Goal: Navigation & Orientation: Find specific page/section

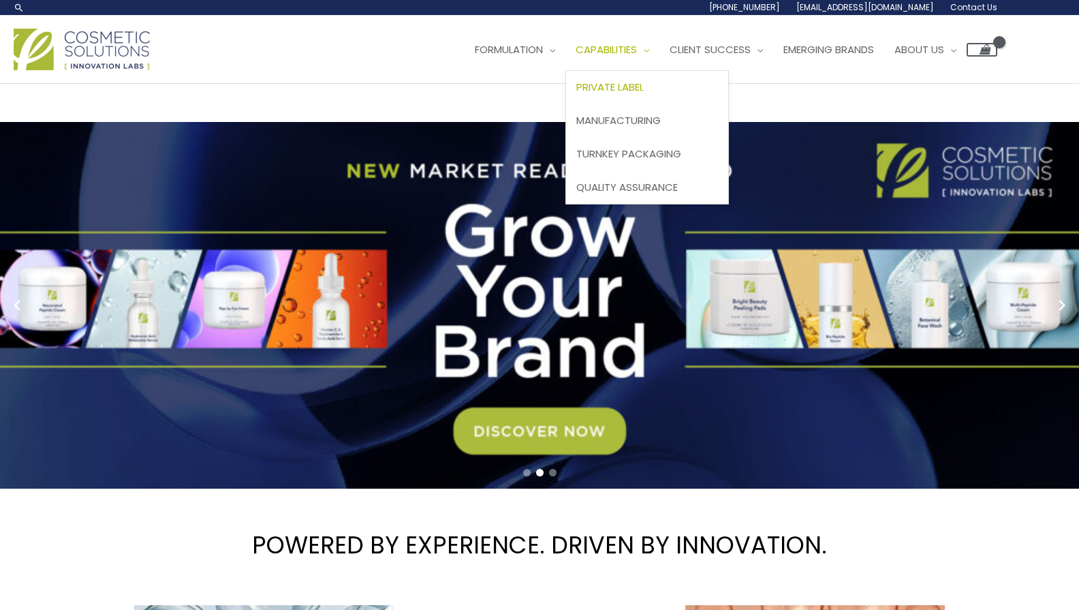
click at [577, 94] on span "Private Label" at bounding box center [610, 87] width 67 height 14
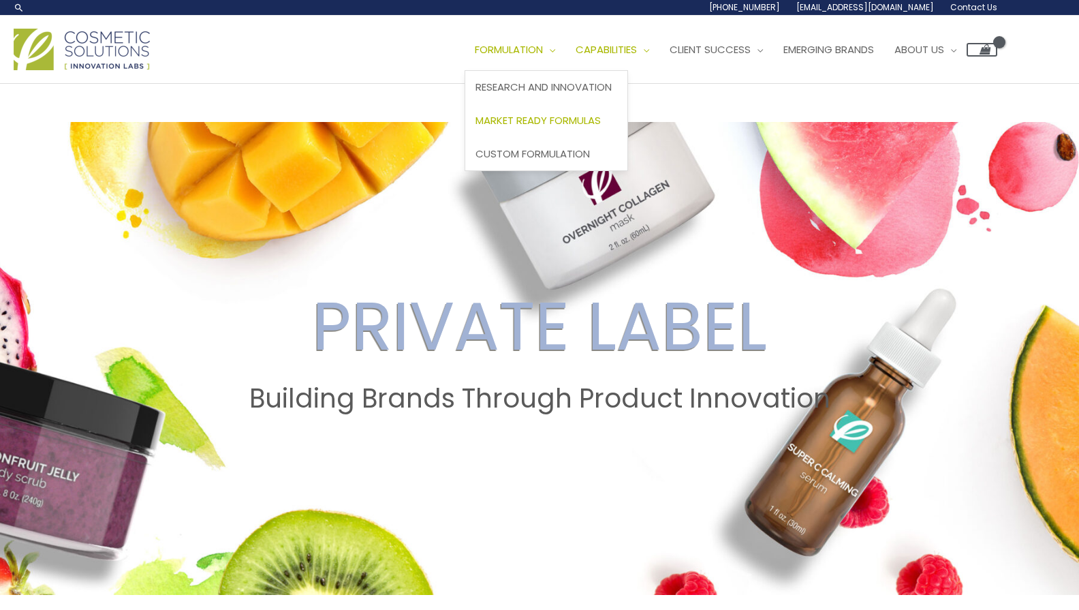
click at [476, 127] on span "Market Ready Formulas" at bounding box center [538, 120] width 125 height 14
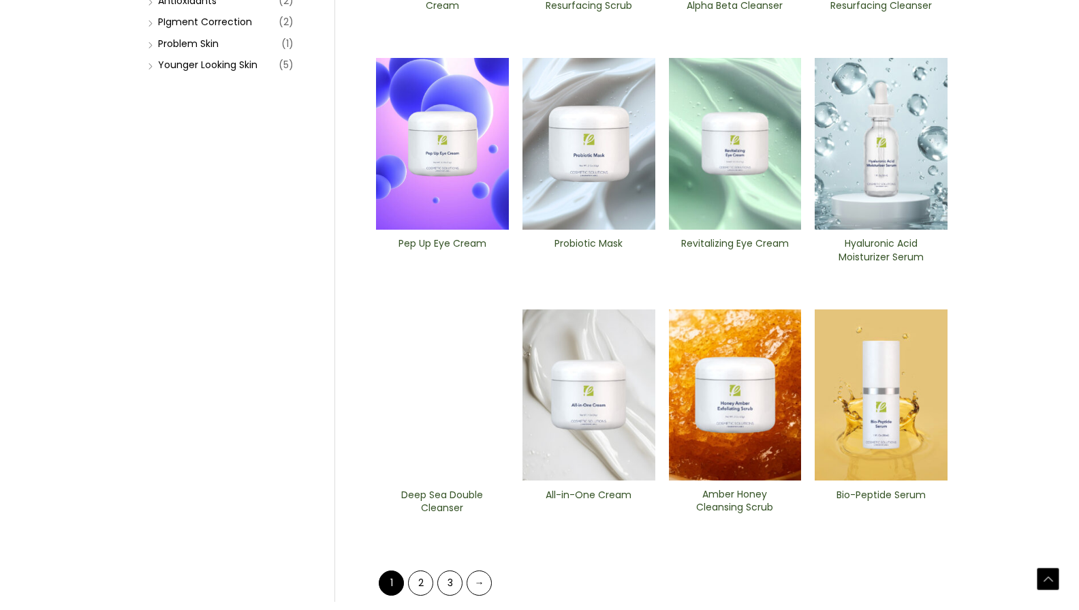
scroll to position [398, 0]
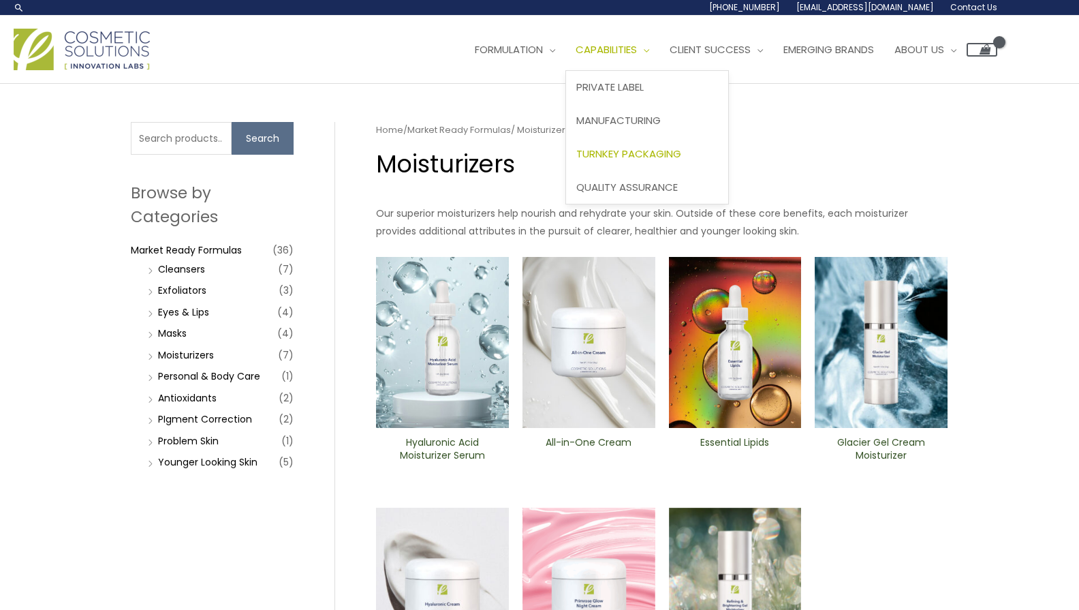
click at [577, 161] on span "Turnkey Packaging" at bounding box center [629, 154] width 105 height 14
